Goal: Task Accomplishment & Management: Use online tool/utility

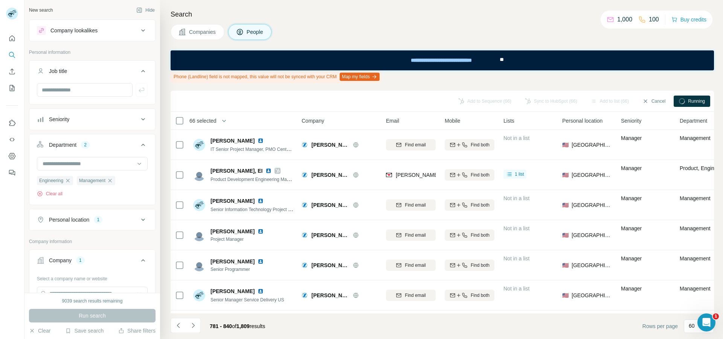
scroll to position [151, 0]
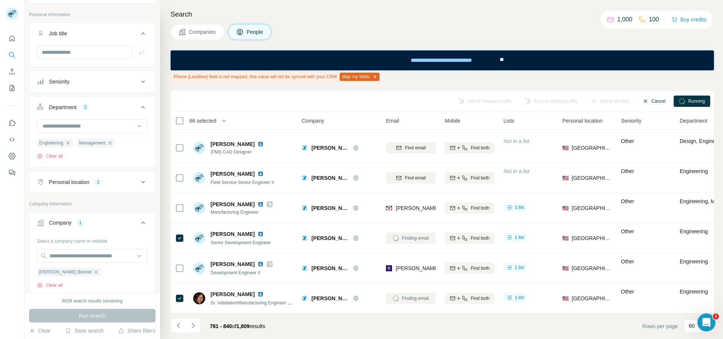
click at [650, 98] on button "Cancel" at bounding box center [653, 101] width 33 height 11
click at [581, 103] on button "Sync to HubSpot (66)" at bounding box center [571, 101] width 63 height 11
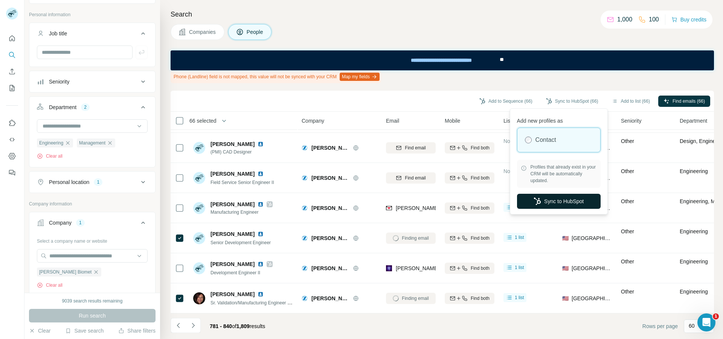
click at [567, 199] on button "Sync to HubSpot" at bounding box center [559, 201] width 84 height 15
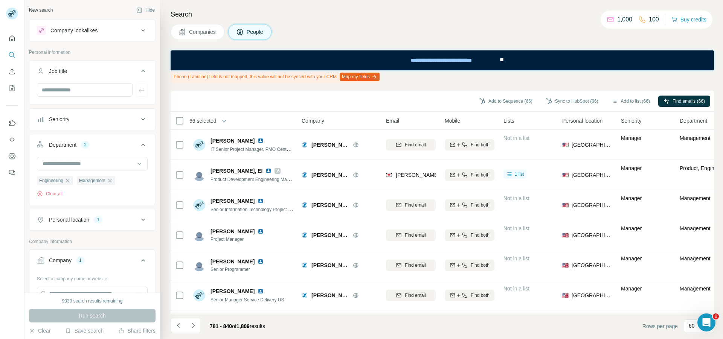
scroll to position [151, 0]
